Goal: Task Accomplishment & Management: Manage account settings

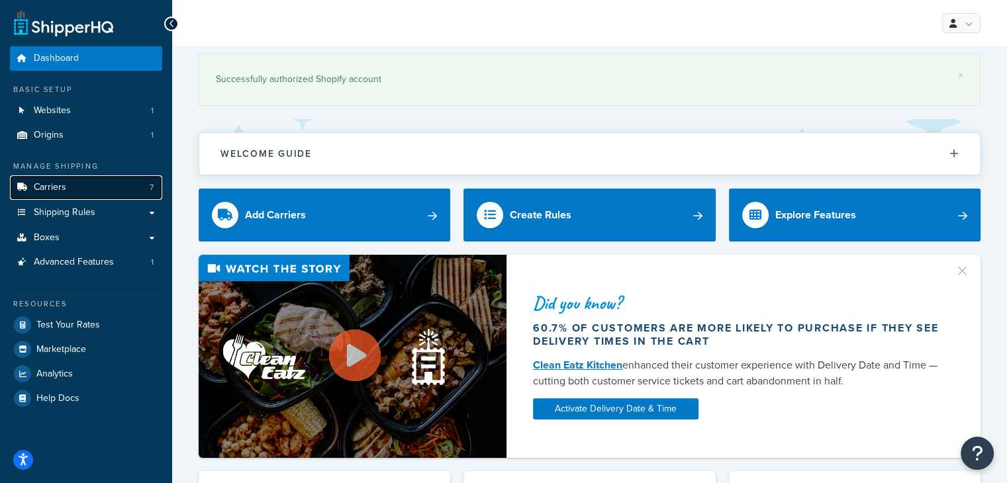
click at [92, 190] on link "Carriers 7" at bounding box center [86, 187] width 152 height 24
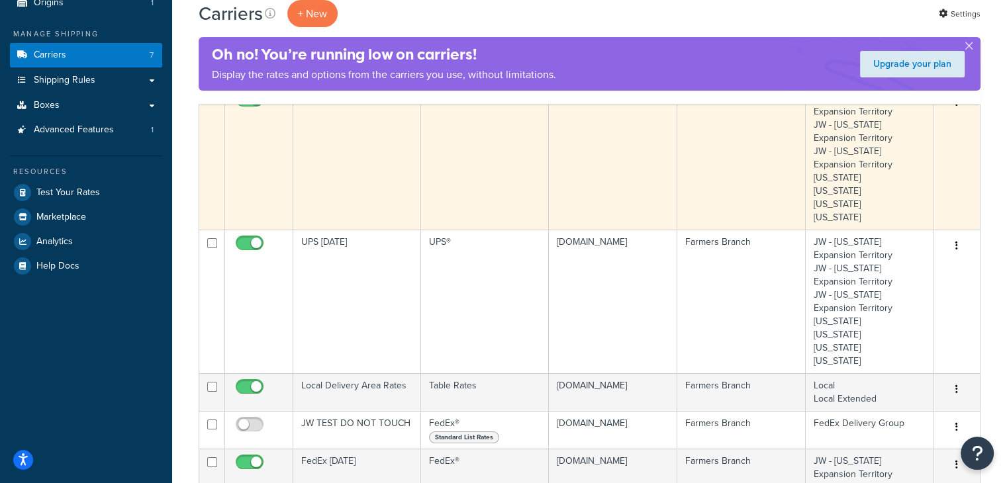
scroll to position [199, 0]
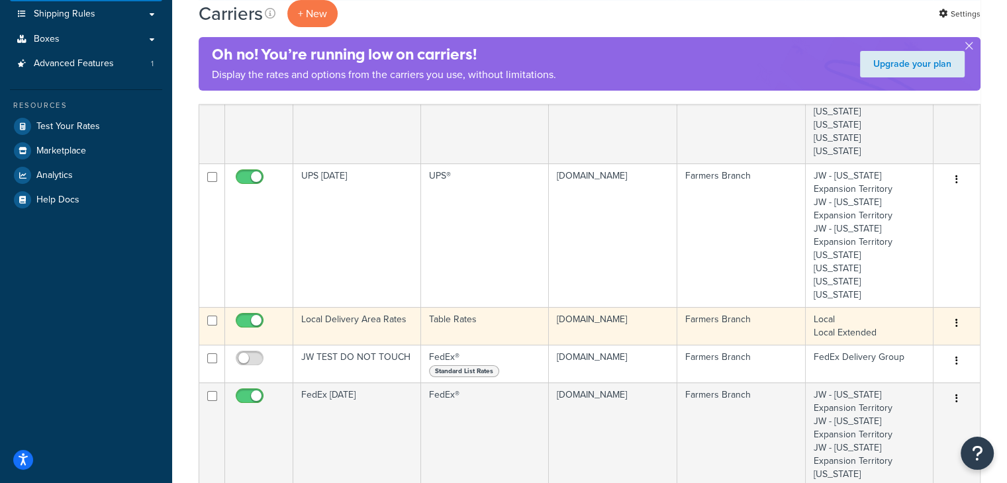
click at [373, 318] on td "Local Delivery Area Rates" at bounding box center [357, 326] width 128 height 38
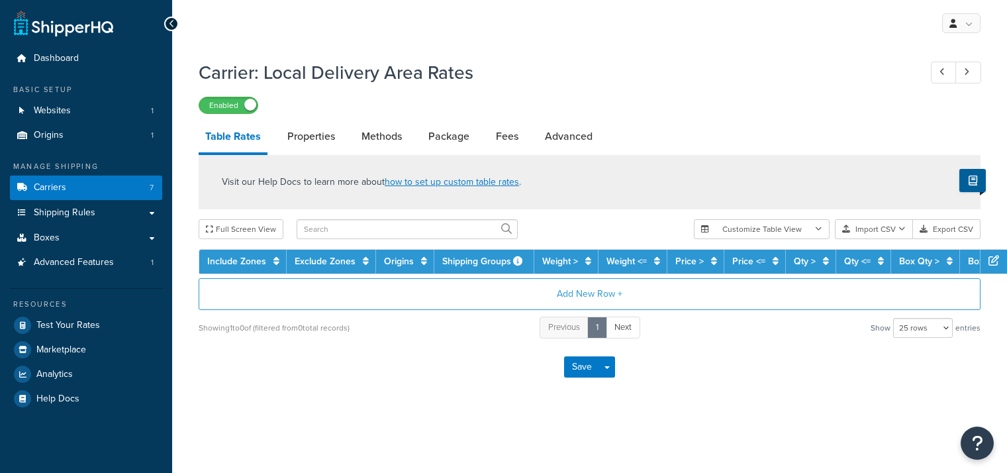
select select "25"
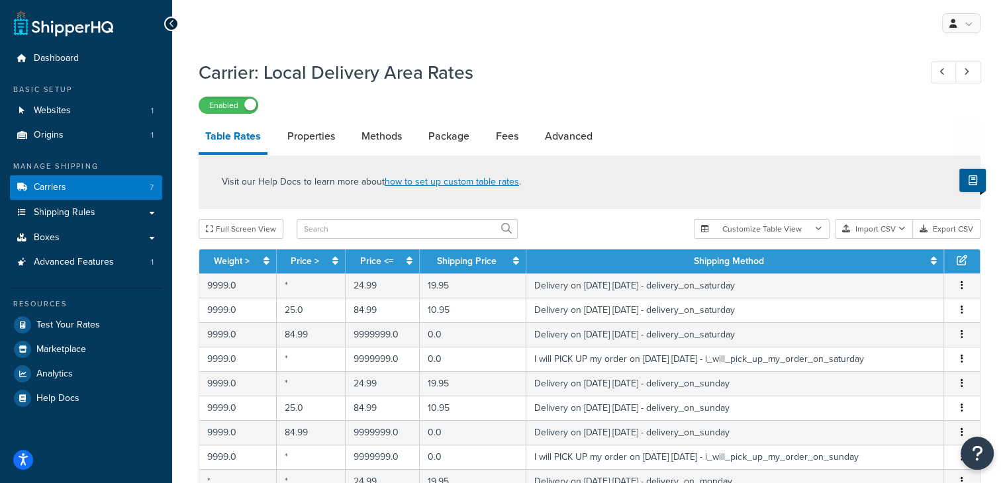
click at [449, 38] on div "My Profile Billing Global Settings Contact Us Logout" at bounding box center [589, 23] width 835 height 46
